Goal: Information Seeking & Learning: Learn about a topic

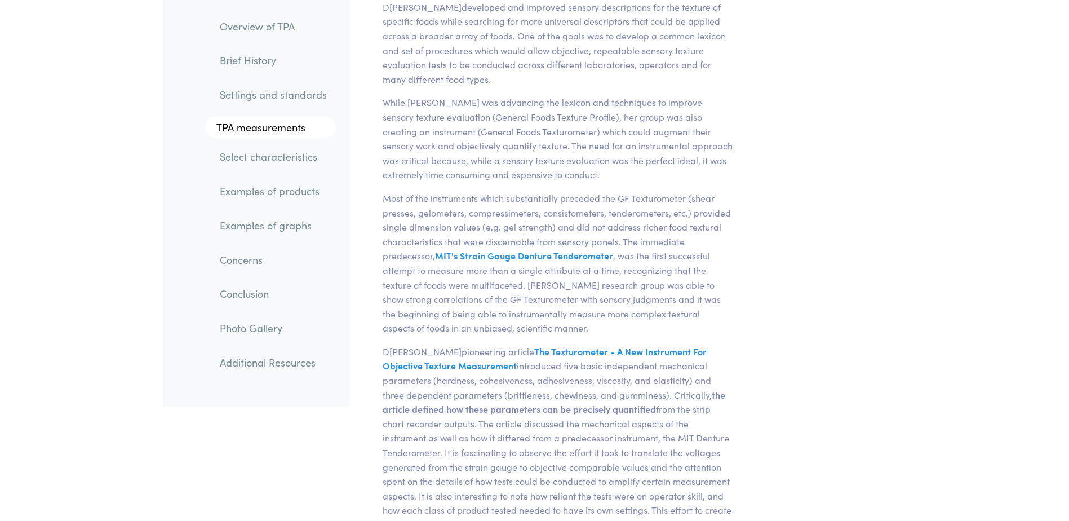
scroll to position [577, 0]
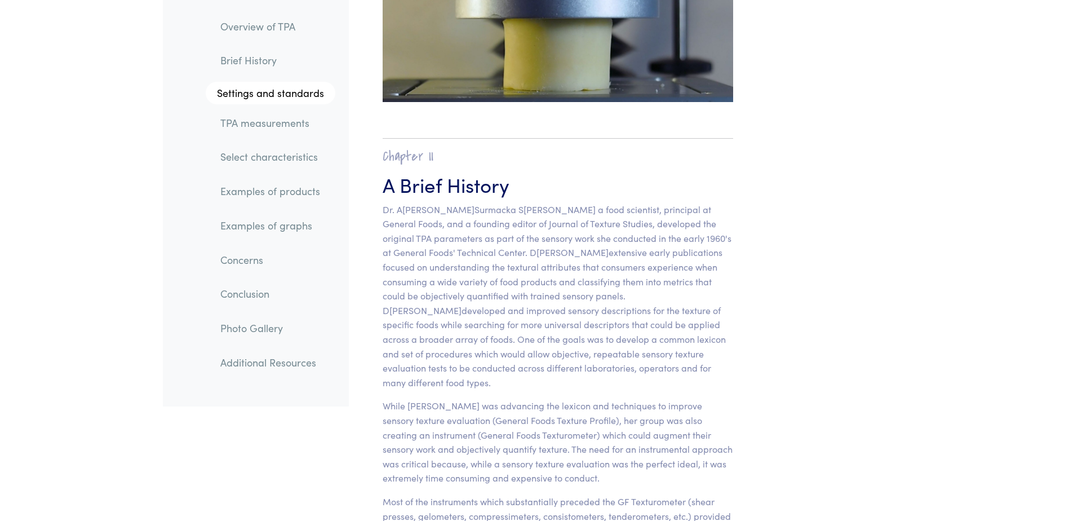
drag, startPoint x: 1017, startPoint y: 1, endPoint x: 796, endPoint y: 296, distance: 368.7
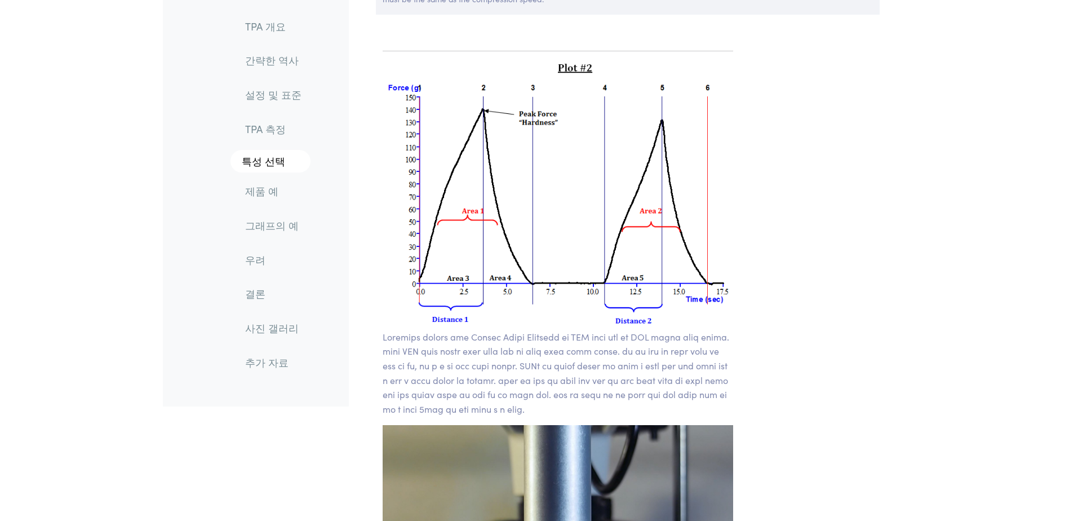
scroll to position [7815, 0]
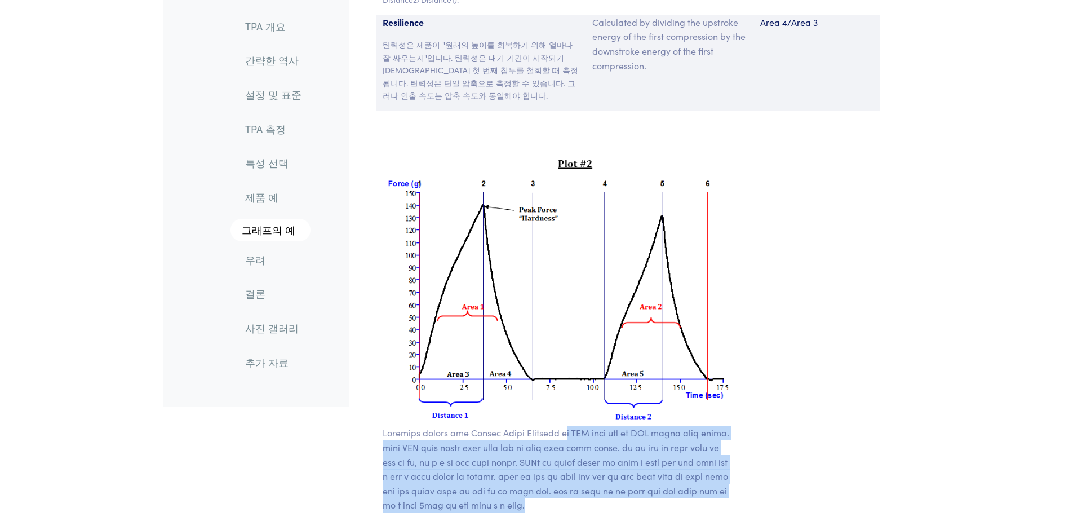
drag, startPoint x: 608, startPoint y: 355, endPoint x: 694, endPoint y: 479, distance: 150.7
click at [694, 479] on p at bounding box center [558, 469] width 351 height 87
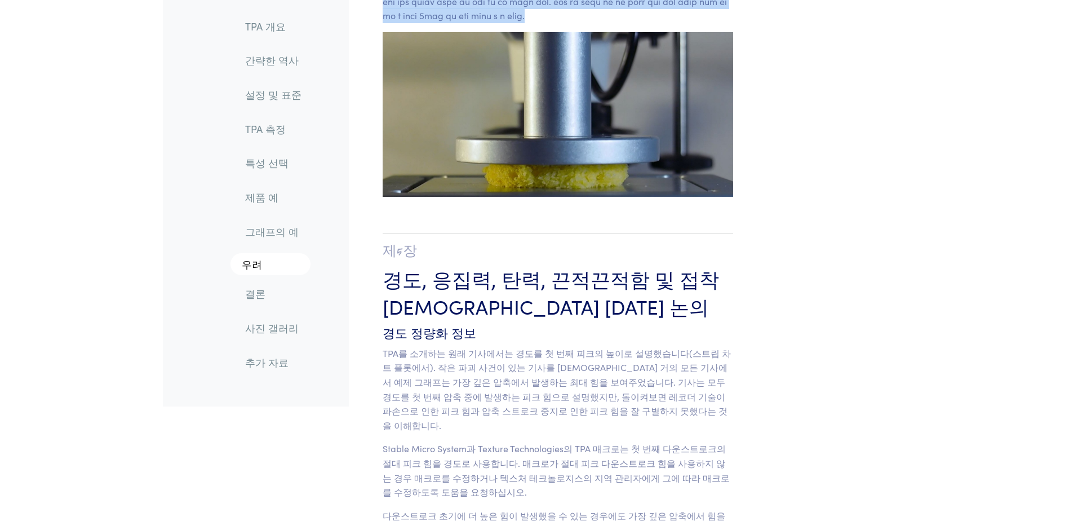
scroll to position [8322, 0]
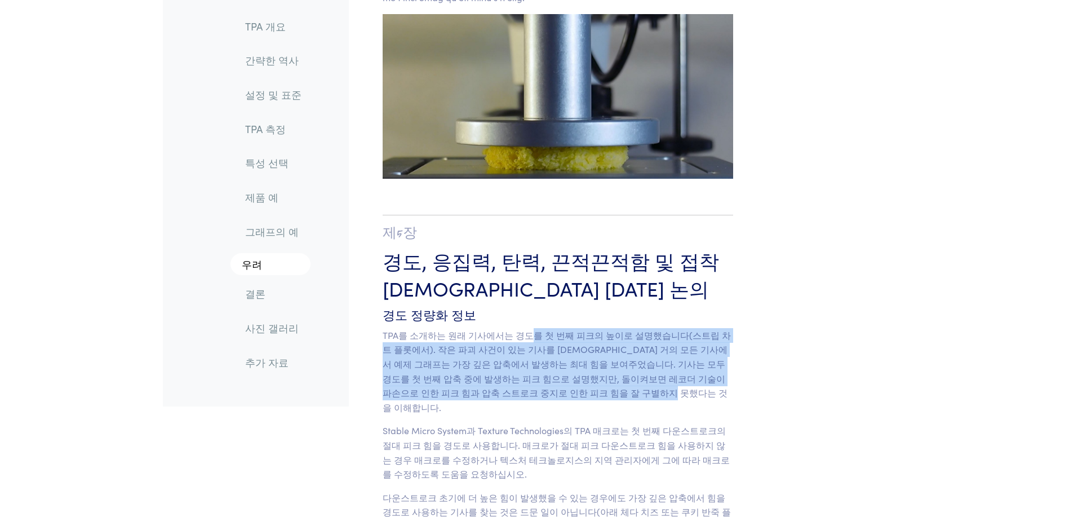
drag, startPoint x: 520, startPoint y: 304, endPoint x: 594, endPoint y: 362, distance: 94.4
click at [594, 362] on p "TPA를 소개하는 원래 기사에서는 경도를 첫 번째 피크의 높이로 설명했습니다(스트립 차트 플롯에서). 작은 파괴 사건이 있는 기사를 [DEMO…" at bounding box center [558, 371] width 351 height 87
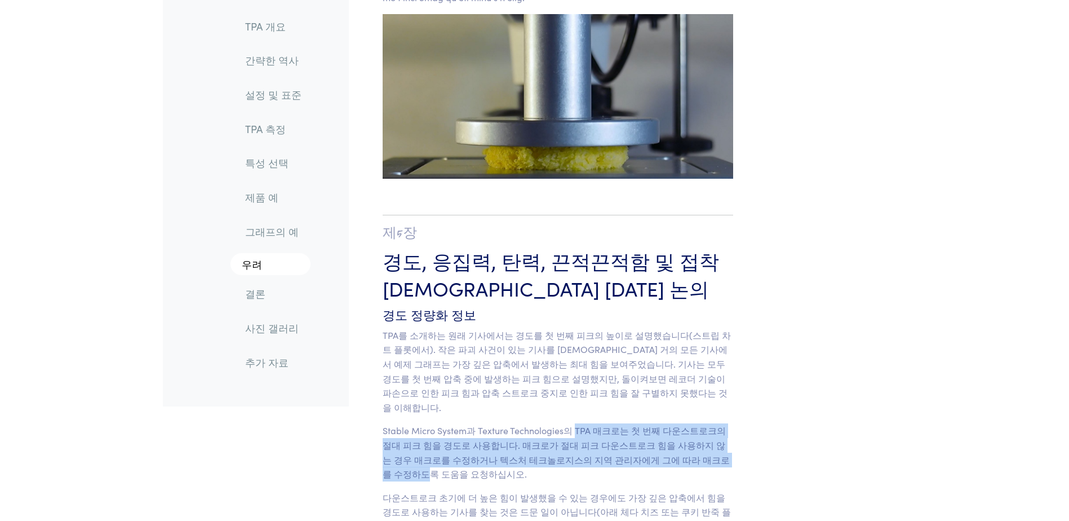
drag, startPoint x: 594, startPoint y: 362, endPoint x: 705, endPoint y: 412, distance: 121.3
click at [705, 423] on p "Stable Micro System과 Texture Technologies의 TPA 매크로는 첫 번째 다운스트로크의 절대 피크 힘을 경도로 사…" at bounding box center [558, 451] width 351 height 57
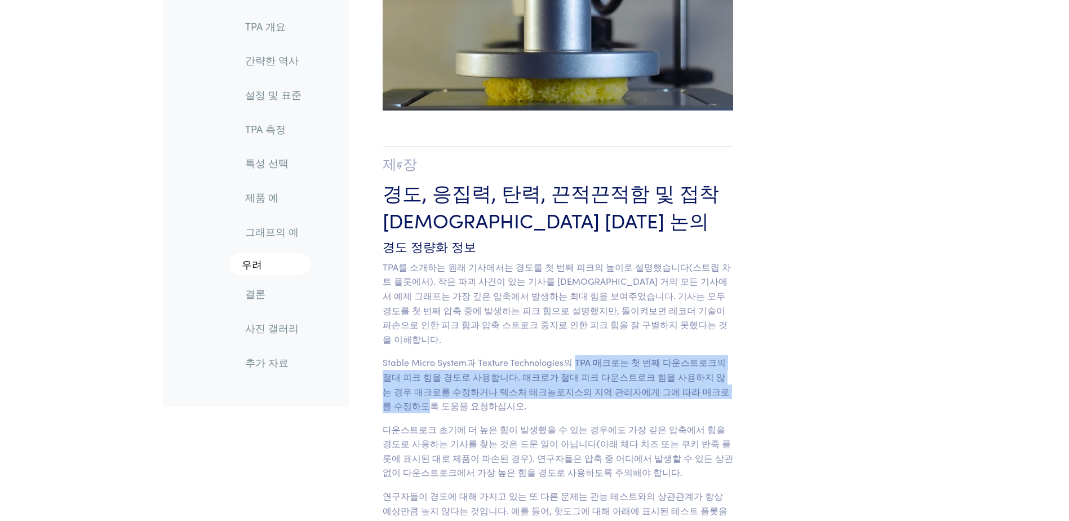
scroll to position [8491, 0]
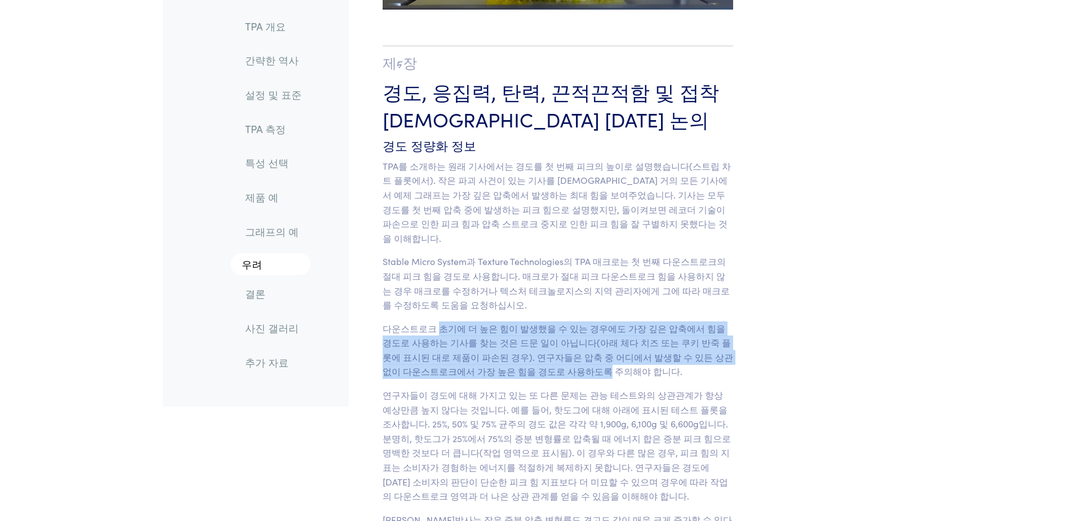
drag, startPoint x: 436, startPoint y: 286, endPoint x: 518, endPoint y: 323, distance: 89.8
click at [518, 323] on p "다운스트로크 초기에 더 높은 힘이 발생했을 수 있는 경우에도 가장 깊은 압축에서 힘을 경도로 사용하는 기사를 찾는 것은 드문 일이 아닙니다(아…" at bounding box center [558, 349] width 351 height 57
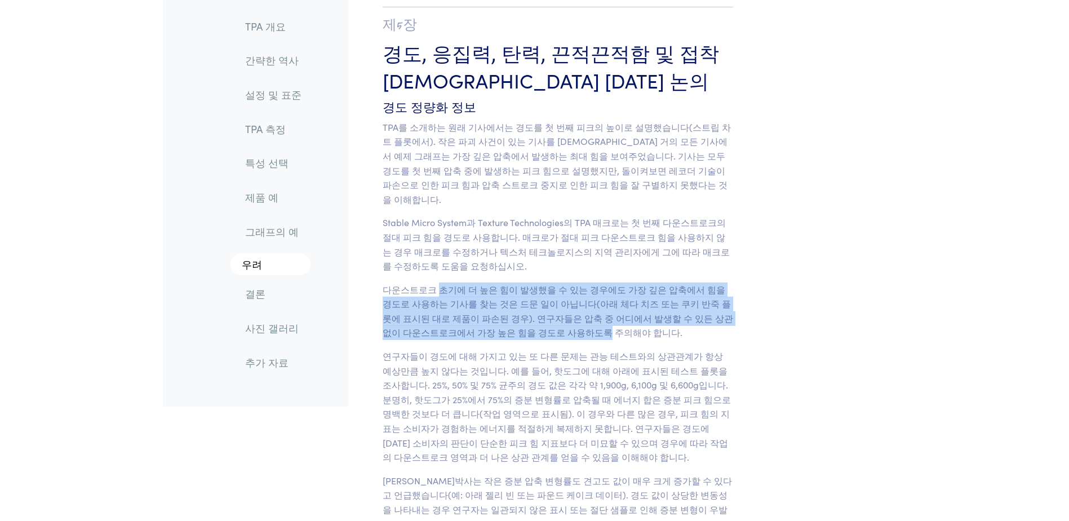
scroll to position [8548, 0]
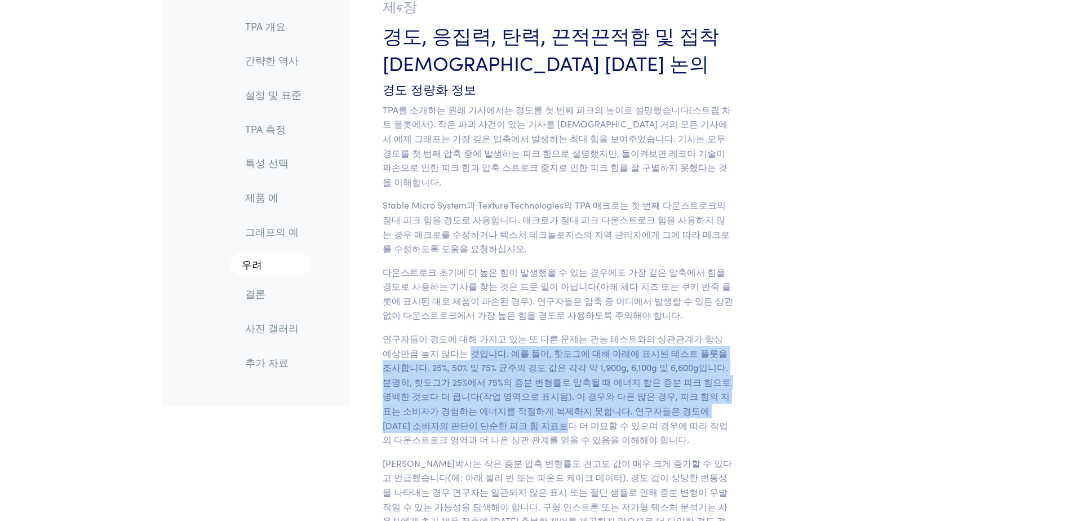
drag, startPoint x: 442, startPoint y: 302, endPoint x: 430, endPoint y: 385, distance: 84.3
click at [430, 385] on p "연구자들이 경도에 대해 가지고 있는 또 다른 문제는 관능 테스트와의 상관관계가 항상 예상만큼 높지 않다는 것입니다. 예를 들어, 핫도그에 대해…" at bounding box center [558, 389] width 351 height 116
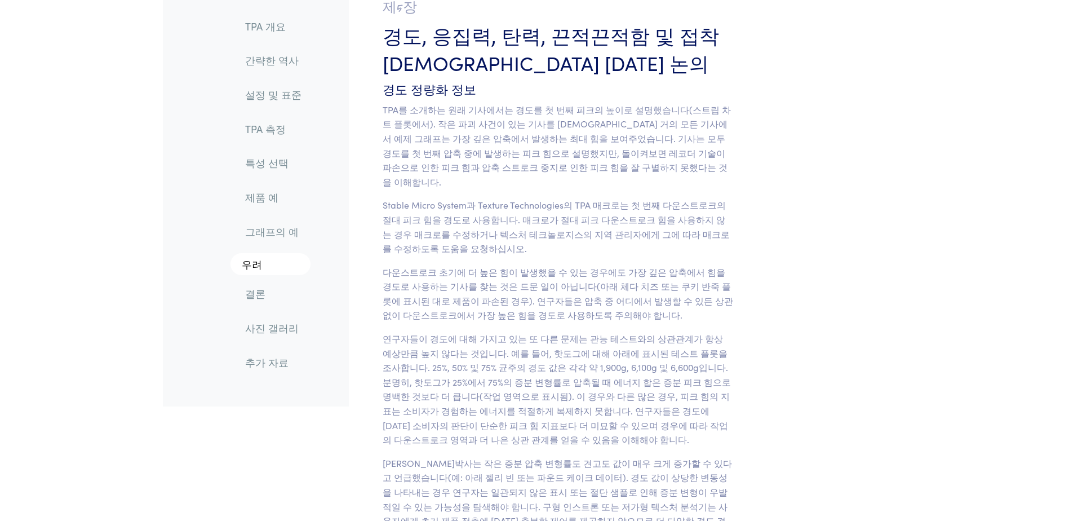
drag, startPoint x: 430, startPoint y: 385, endPoint x: 481, endPoint y: 404, distance: 54.0
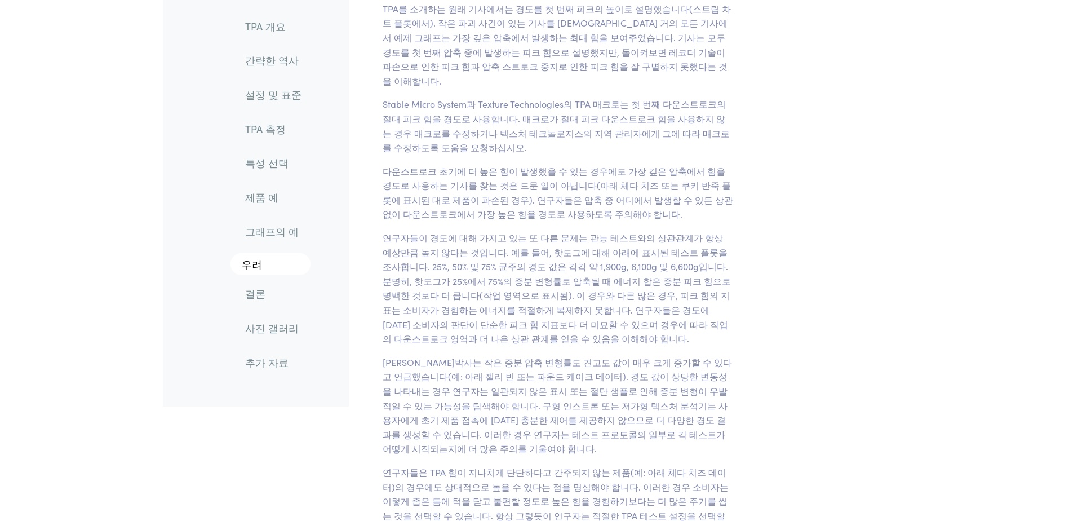
scroll to position [8660, 0]
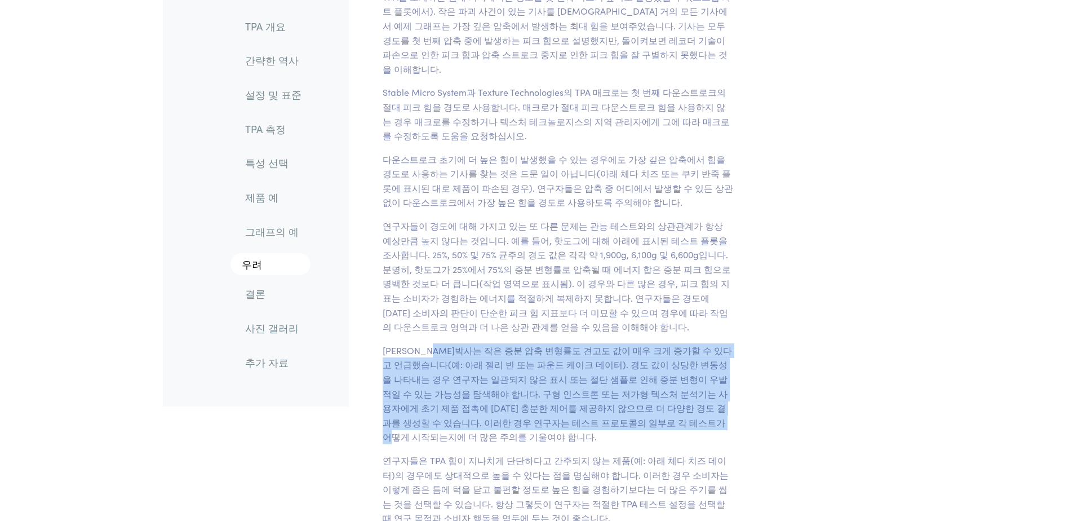
drag, startPoint x: 429, startPoint y: 309, endPoint x: 597, endPoint y: 372, distance: 179.2
click at [597, 372] on p "[PERSON_NAME]박사는 작은 증분 압축 변형률도 견고도 값이 매우 크게 증가할 수 있다고 언급했습니다(예: 아래 젤리 빈 또는 파운드 …" at bounding box center [558, 393] width 351 height 101
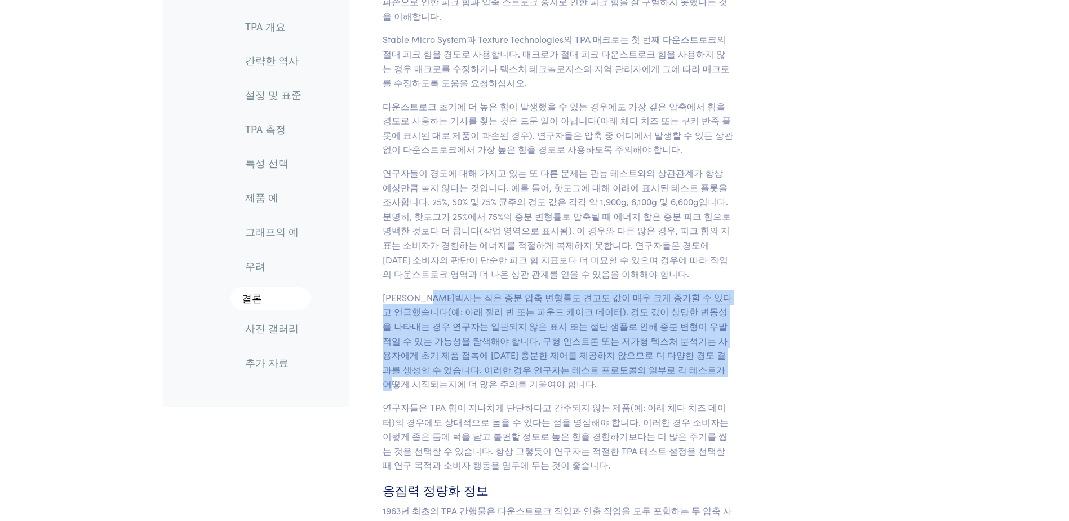
scroll to position [8773, 0]
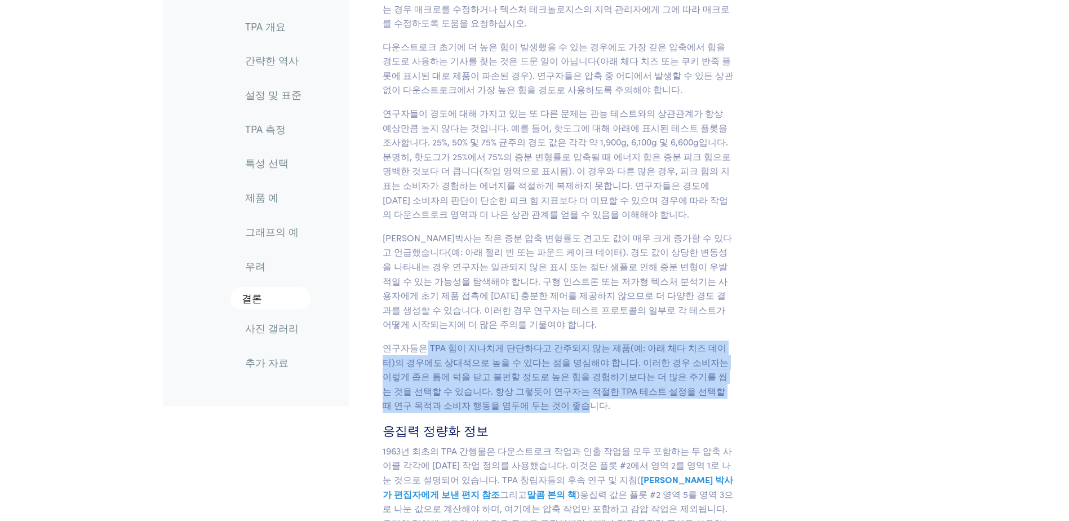
drag, startPoint x: 423, startPoint y: 289, endPoint x: 460, endPoint y: 342, distance: 64.7
click at [460, 342] on p "연구자들은 TPA 힘이 지나치게 단단하다고 간주되지 않는 제품(예: 아래 체다 치즈 데이터)의 경우에도 상대적으로 높을 수 있다는 점을 명심해…" at bounding box center [558, 376] width 351 height 72
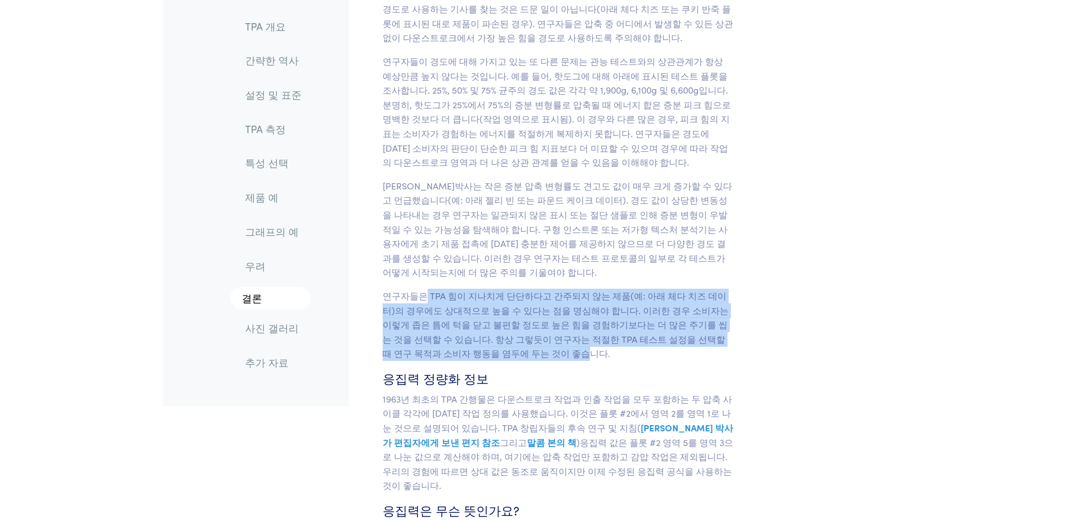
scroll to position [8886, 0]
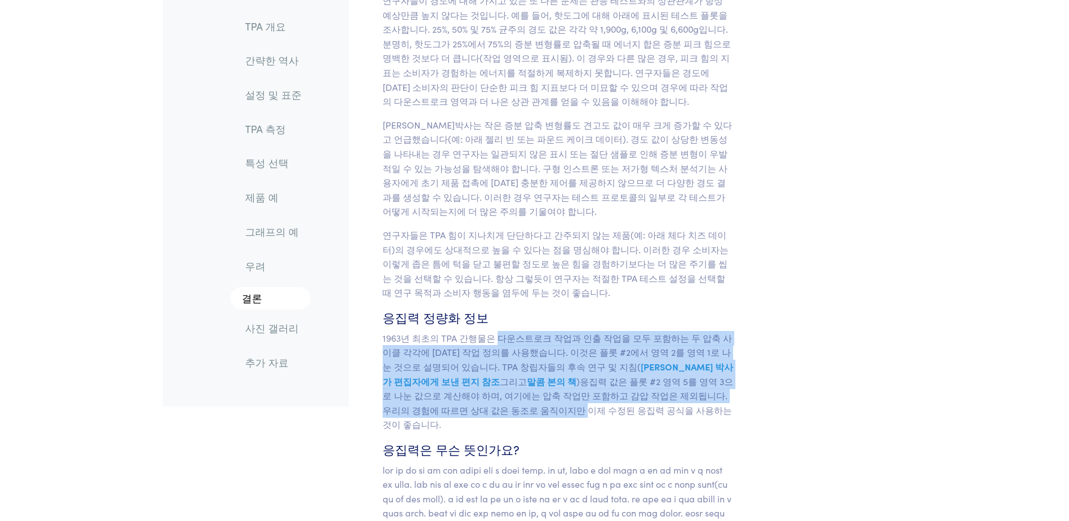
drag, startPoint x: 493, startPoint y: 277, endPoint x: 482, endPoint y: 346, distance: 69.6
click at [482, 346] on p "1963년 최초의 TPA 간행물은 다운스트로크 작업과 인출 작업을 모두 포함하는 두 압축 사이클 각각에 [DATE] 작업 정의를 사용했습니다.…" at bounding box center [558, 381] width 351 height 101
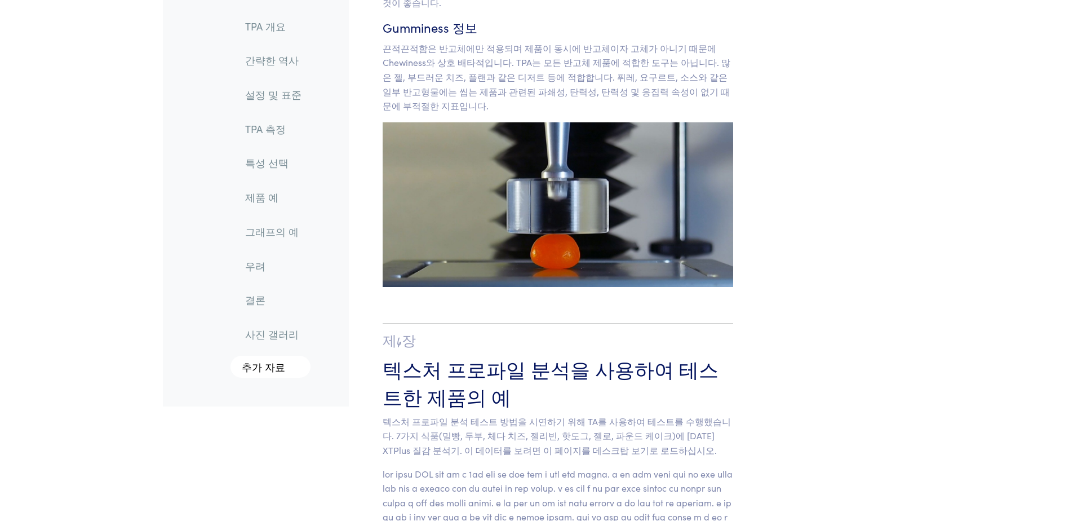
scroll to position [10238, 0]
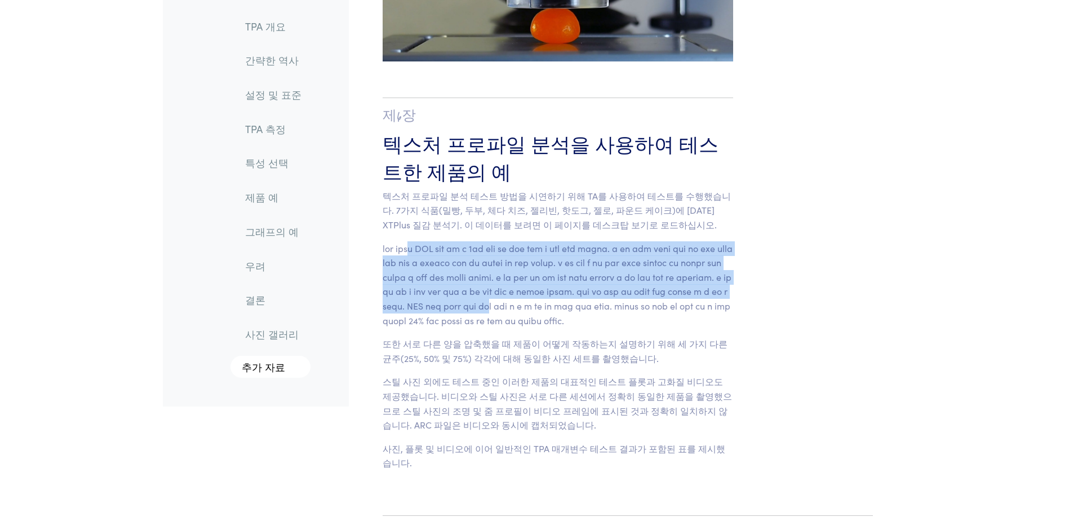
drag, startPoint x: 438, startPoint y: 260, endPoint x: 449, endPoint y: 360, distance: 100.3
click at [449, 328] on p at bounding box center [558, 284] width 351 height 87
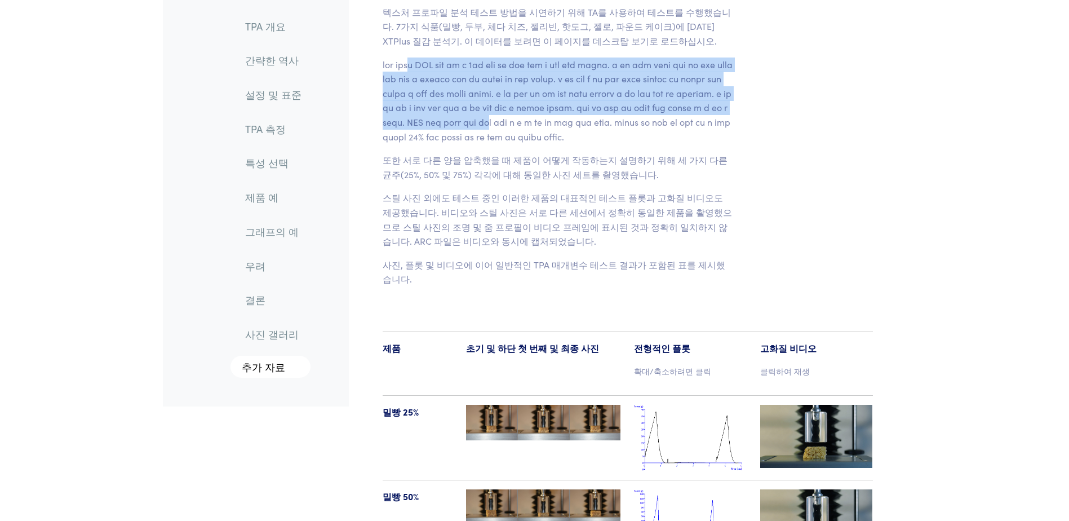
scroll to position [10408, 0]
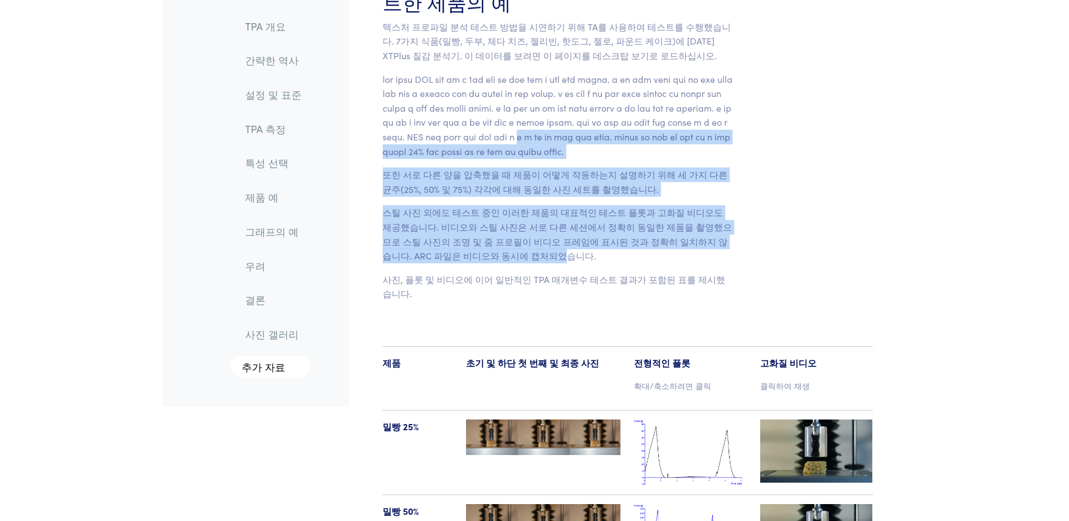
drag, startPoint x: 495, startPoint y: 197, endPoint x: 481, endPoint y: 326, distance: 129.8
click at [481, 324] on section "제6장 텍스처 프로파일 분석을 사용하여 테스트한 제품의 예 텍스처 프로파일 분석 테스트 방법을 시연하기 위해 TA를 사용하여 테스트를 수행했습…" at bounding box center [558, 115] width 405 height 418
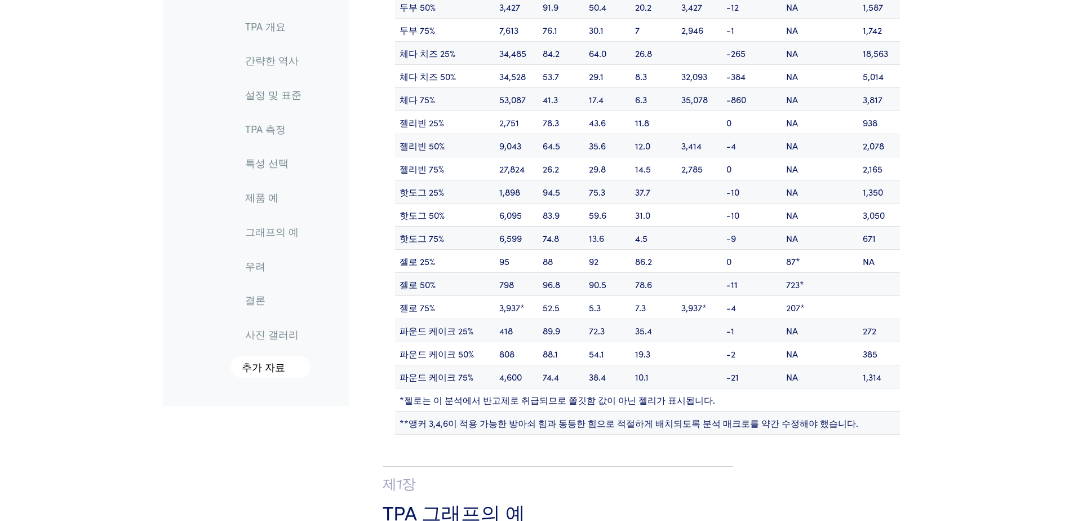
scroll to position [12831, 0]
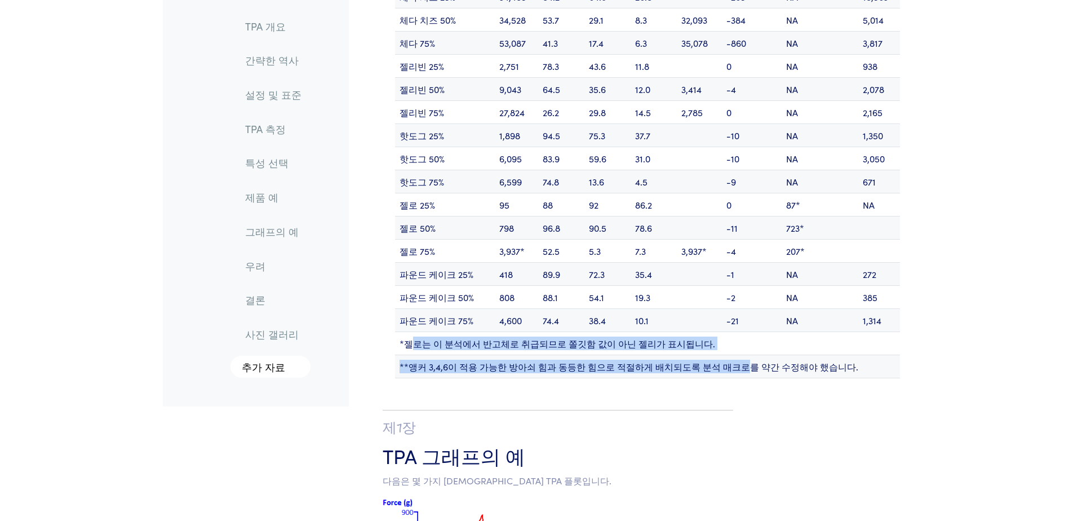
drag, startPoint x: 412, startPoint y: 399, endPoint x: 727, endPoint y: 422, distance: 315.9
click at [727, 378] on tbody "경도 (g) 탄력성(%) 응집력(%) 탄력성(%) 파쇄성(g) 접착성(g.sec) 젤리(Gumminess) 쫄깃함 밀빵 25% 38 83.6 …" at bounding box center [647, 102] width 505 height 551
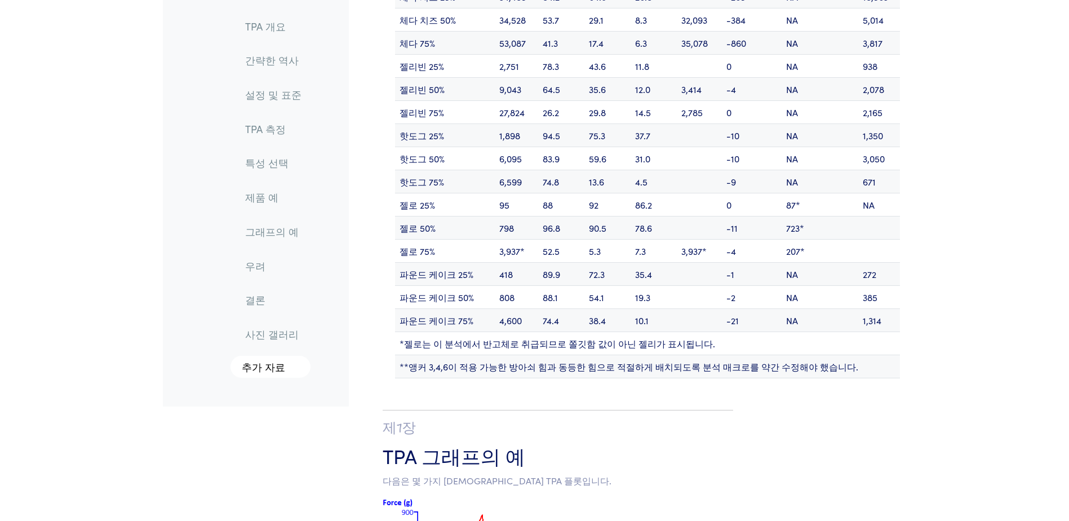
drag, startPoint x: 727, startPoint y: 422, endPoint x: 769, endPoint y: 433, distance: 43.7
click at [769, 378] on td "**앵커 3,4,6이 적용 가능한 방아쇠 힘과 동등한 힘으로 적절하게 배치되도록 분석 매크로를 약간 수정해야 했습니다." at bounding box center [647, 366] width 505 height 23
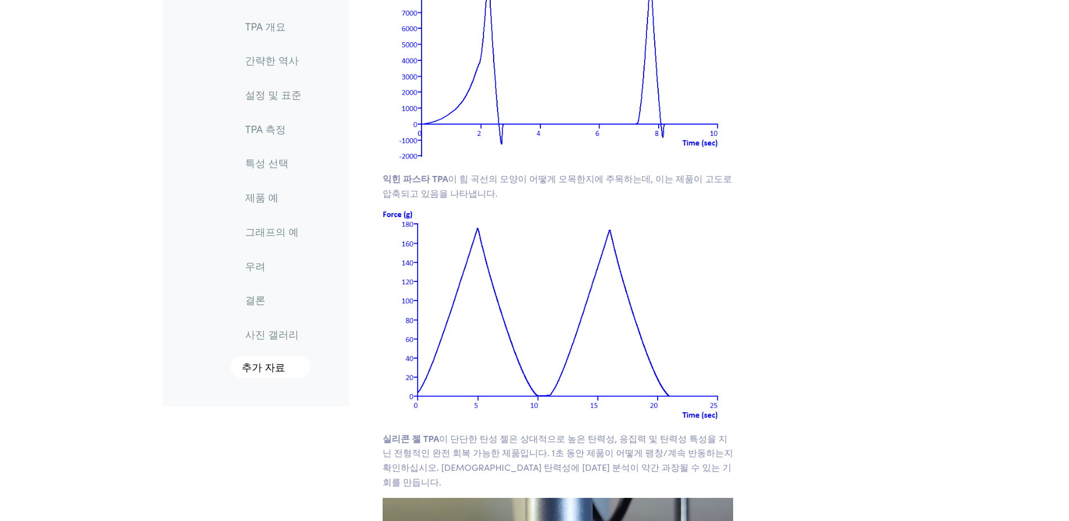
scroll to position [14916, 0]
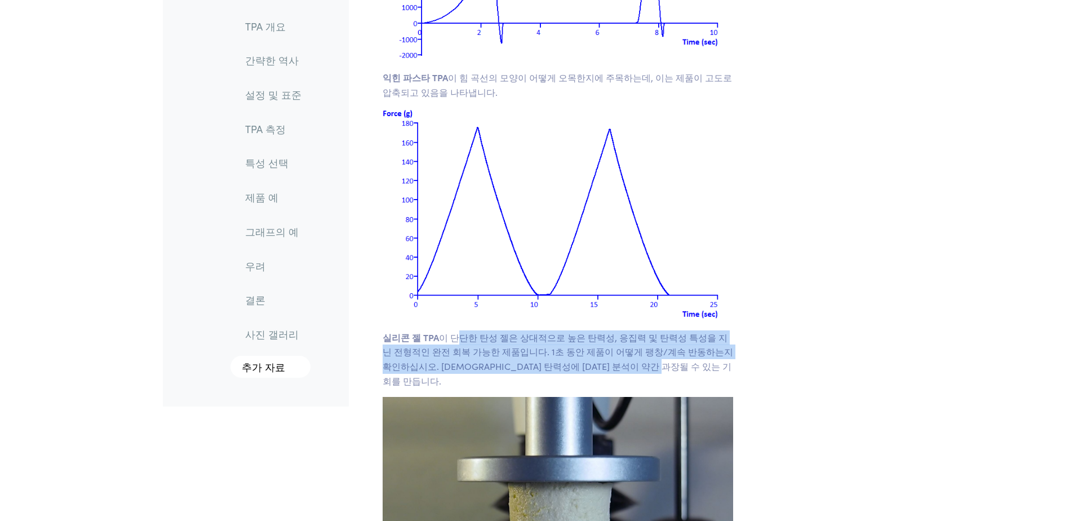
drag, startPoint x: 450, startPoint y: 371, endPoint x: 649, endPoint y: 394, distance: 200.2
click at [649, 388] on p "실리콘 젤 TPA 이 단단한 탄성 젤은 상대적으로 높은 탄력성, 응집력 및 탄력성 특성을 지닌 전형적인 완전 회복 가능한 제품입니다. 1초 동…" at bounding box center [558, 358] width 351 height 57
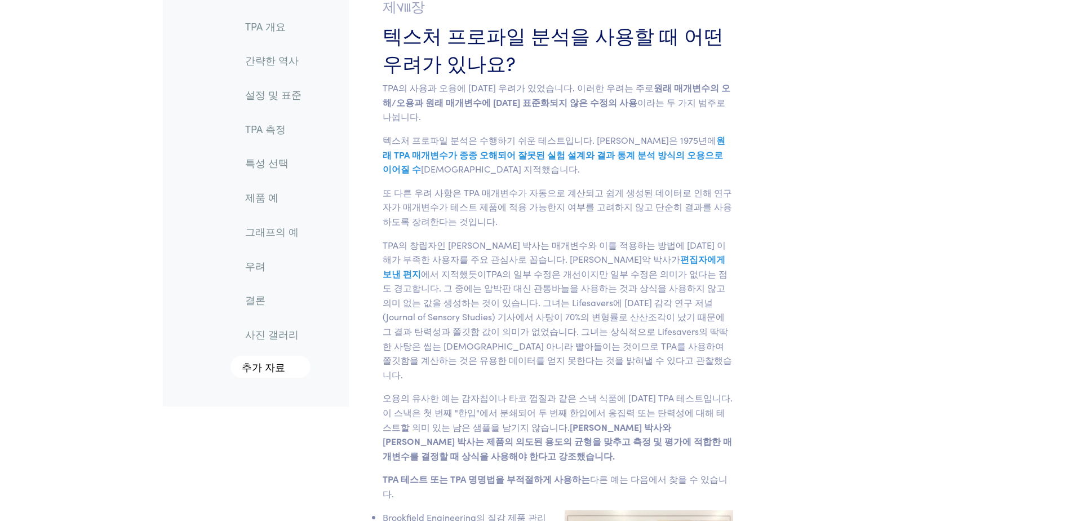
scroll to position [15536, 0]
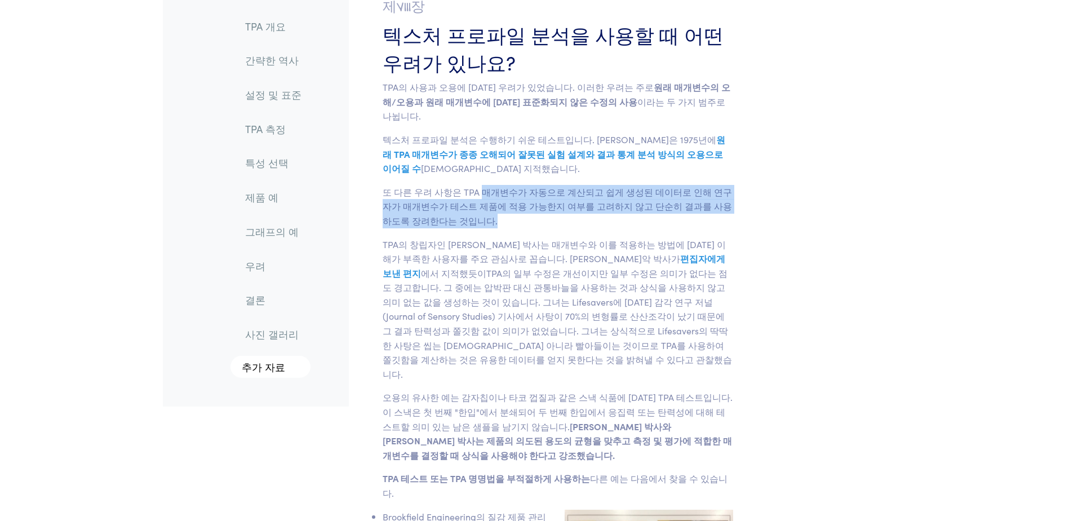
drag, startPoint x: 477, startPoint y: 197, endPoint x: 475, endPoint y: 212, distance: 15.3
click at [475, 212] on p "또 다른 우려 사항은 TPA 매개변수가 자동으로 계산되고 쉽게 생성된 데이터로 인해 연구자가 매개변수가 테스트 제품에 적용 가능한지 여부를 고…" at bounding box center [558, 206] width 351 height 43
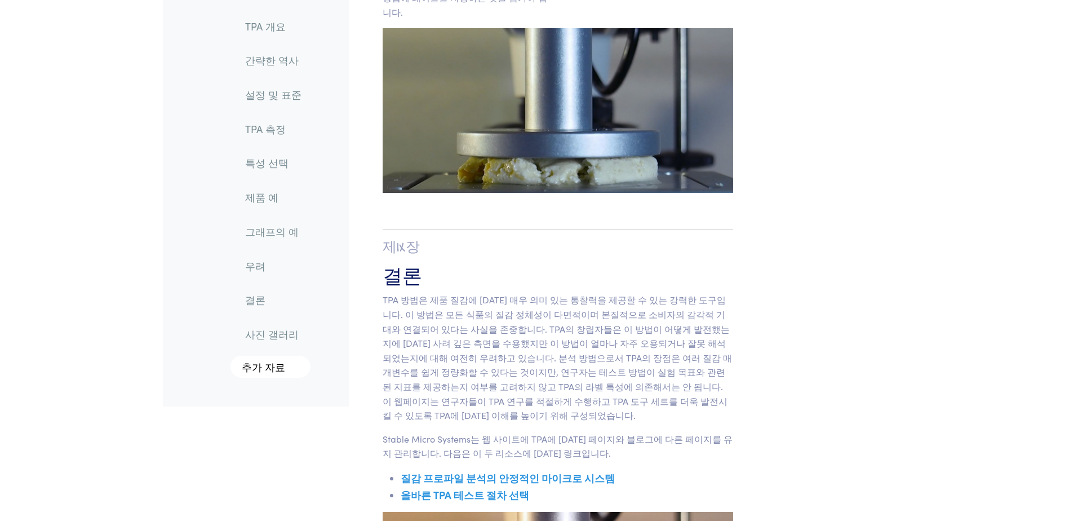
scroll to position [16889, 0]
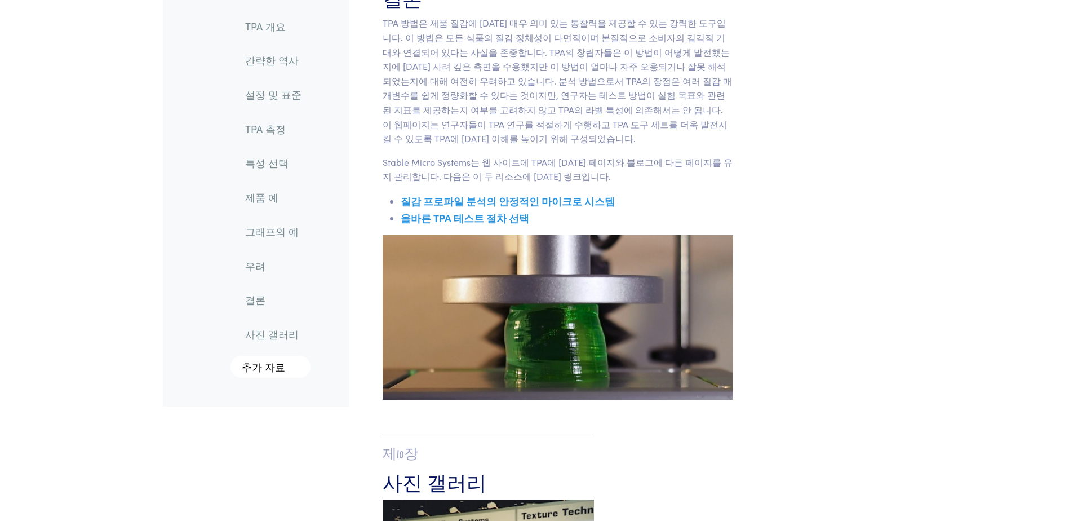
click at [498, 211] on link "올바른 TPA 테스트 절차 선택" at bounding box center [465, 218] width 129 height 14
